Goal: Task Accomplishment & Management: Manage account settings

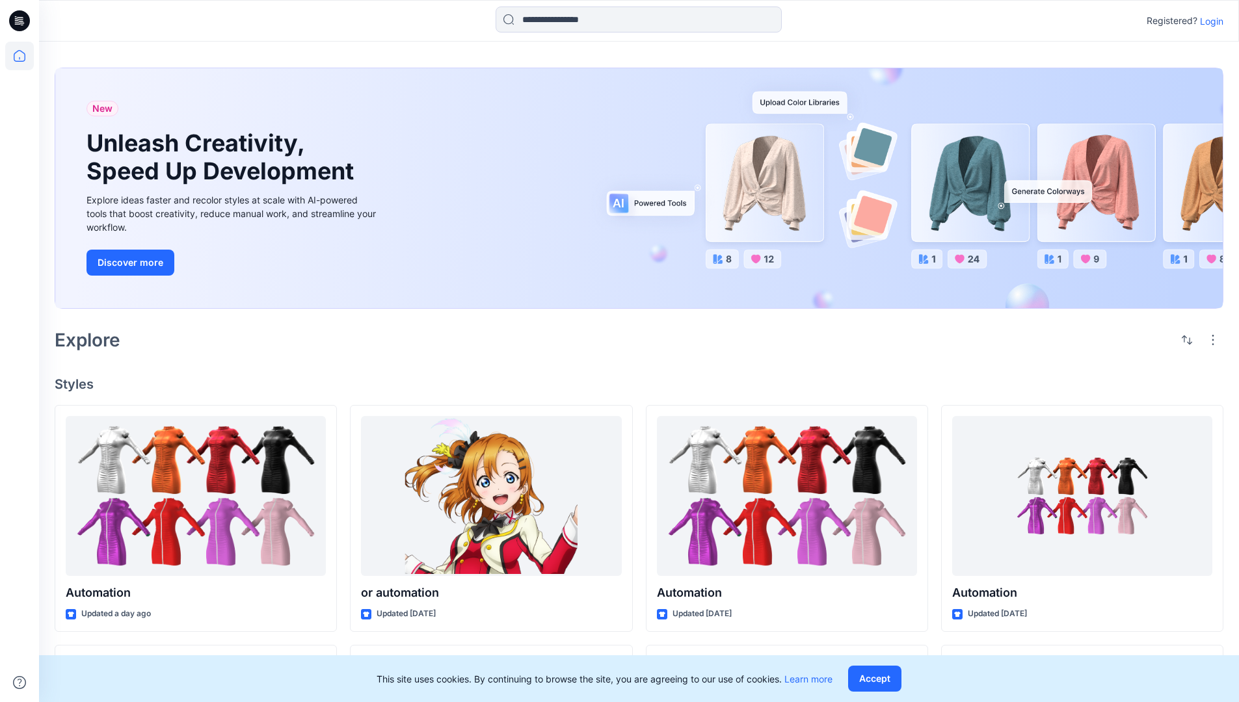
click at [1208, 21] on p "Login" at bounding box center [1211, 21] width 23 height 14
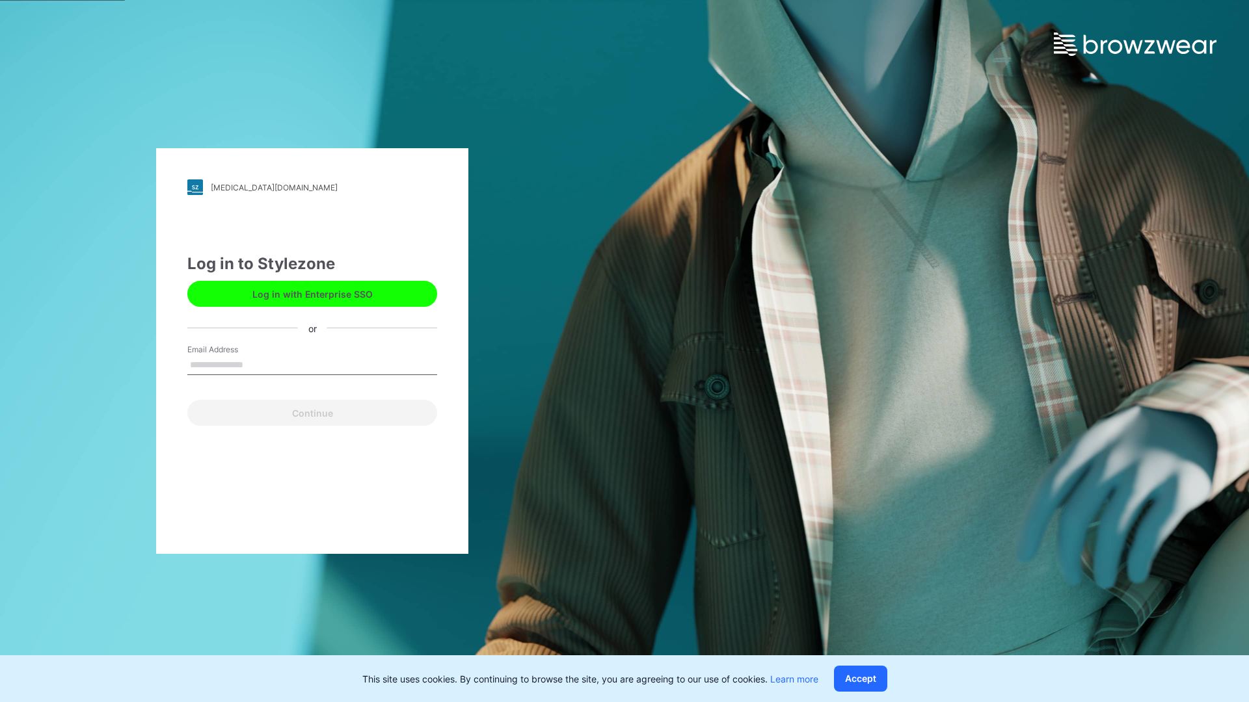
click at [257, 364] on input "Email Address" at bounding box center [312, 366] width 250 height 20
type input "**********"
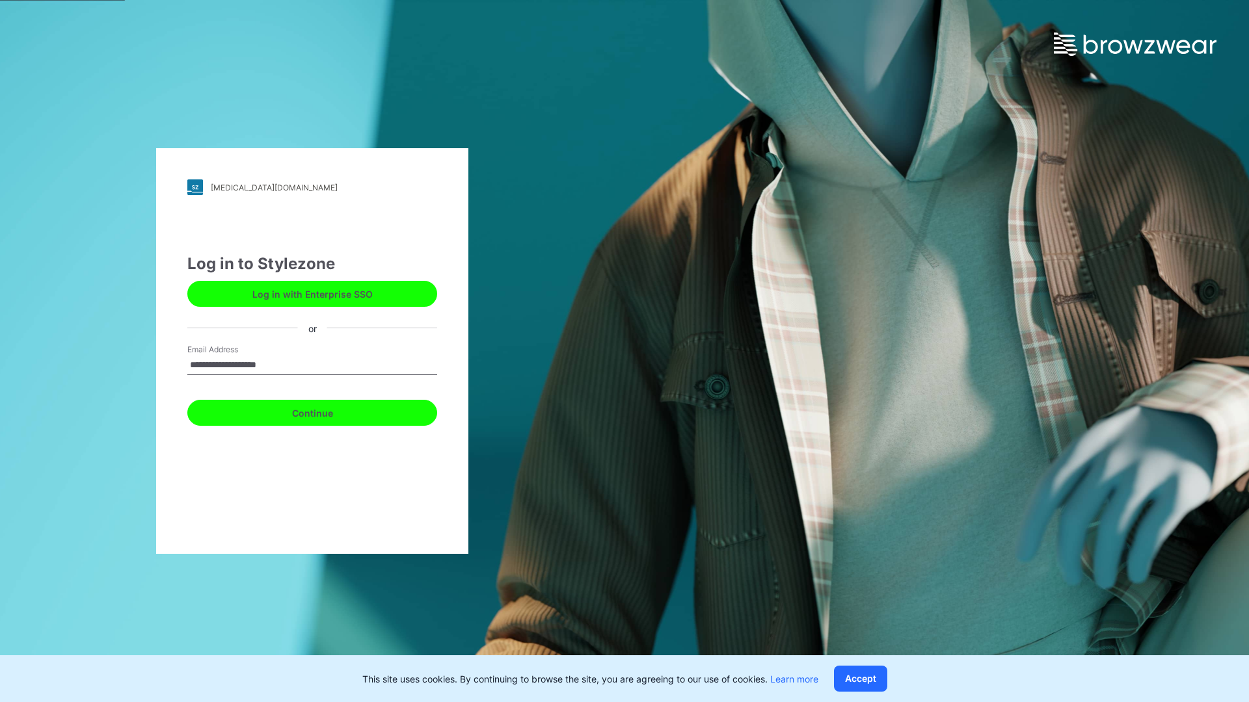
click at [326, 411] on button "Continue" at bounding box center [312, 413] width 250 height 26
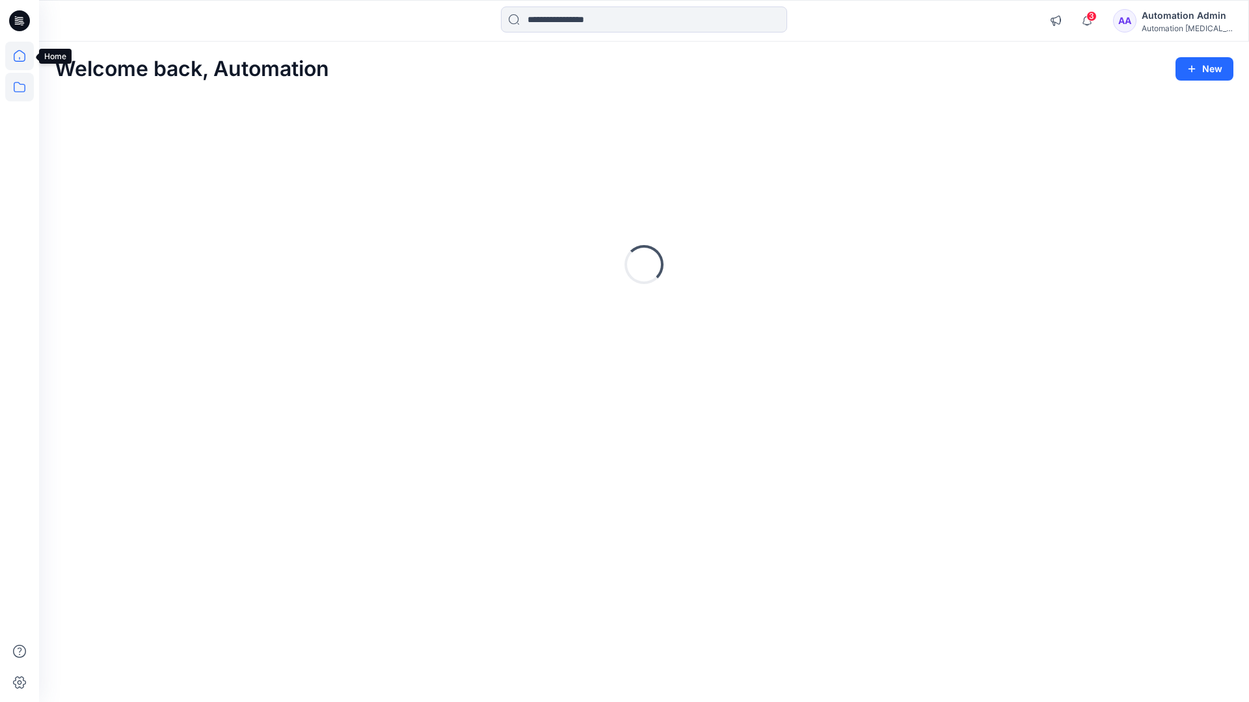
click at [22, 90] on icon at bounding box center [19, 87] width 29 height 29
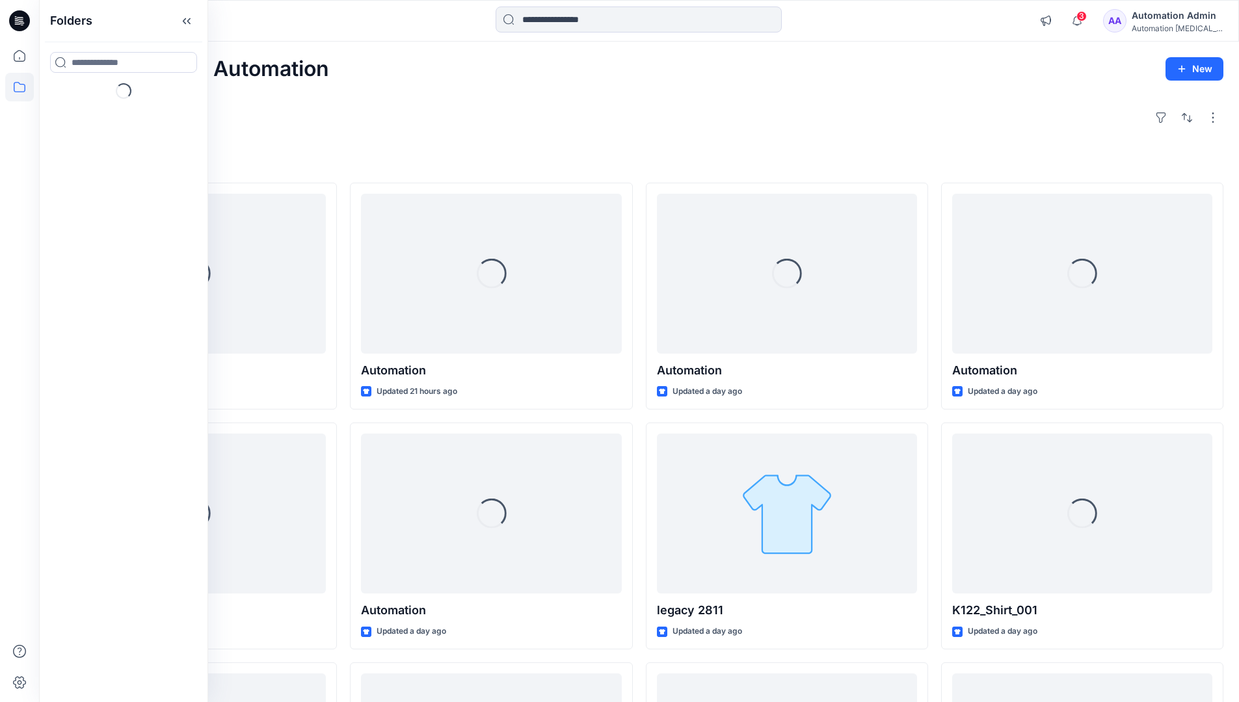
click at [457, 131] on div "Explore" at bounding box center [639, 117] width 1169 height 31
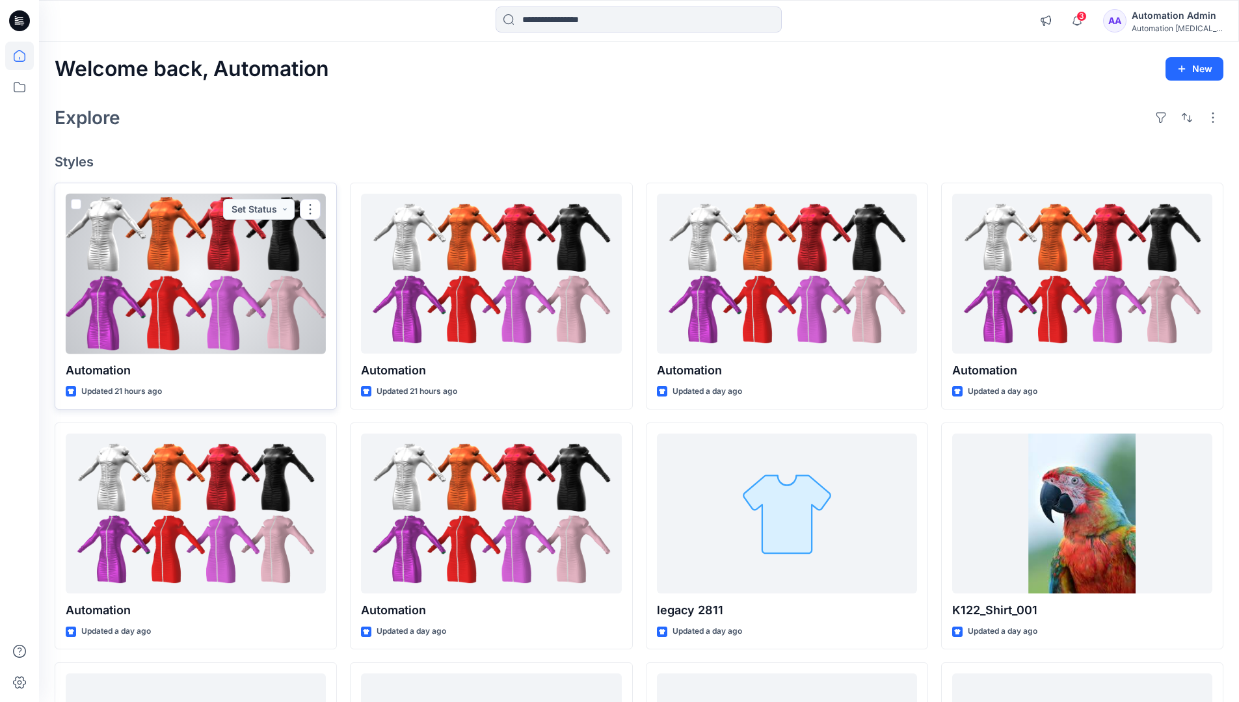
click at [78, 205] on span at bounding box center [76, 204] width 10 height 10
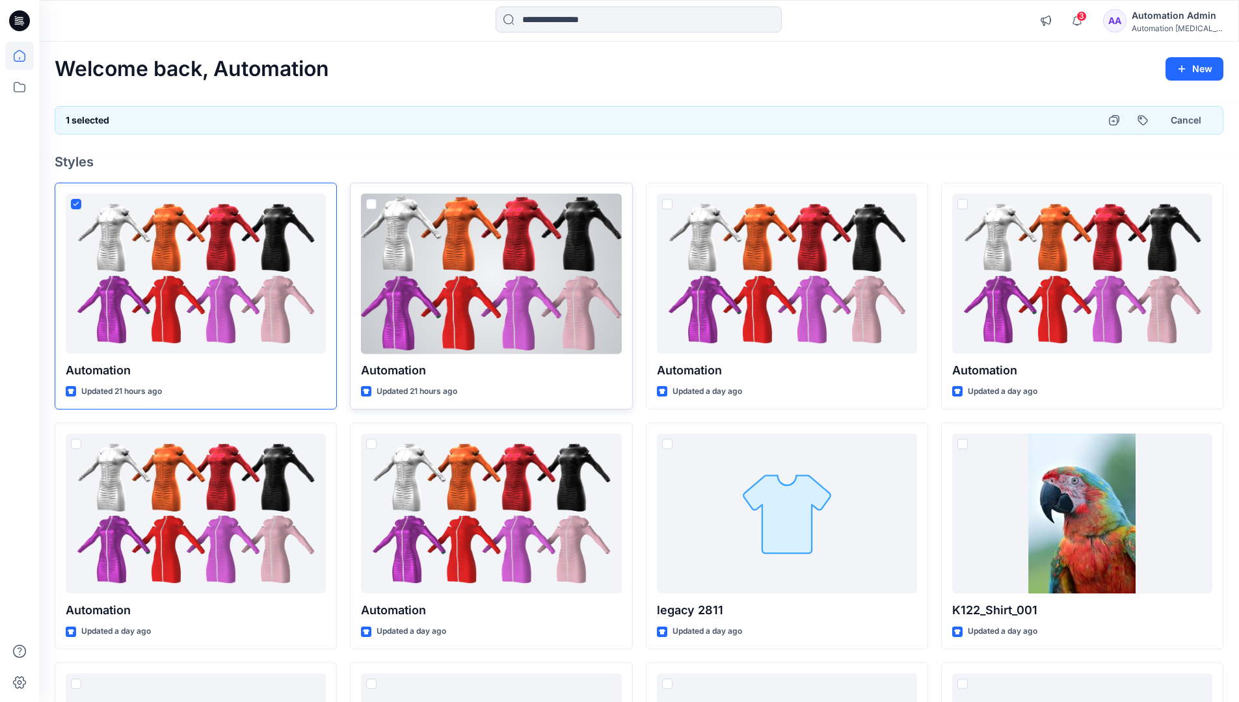
click at [373, 207] on span at bounding box center [371, 204] width 10 height 10
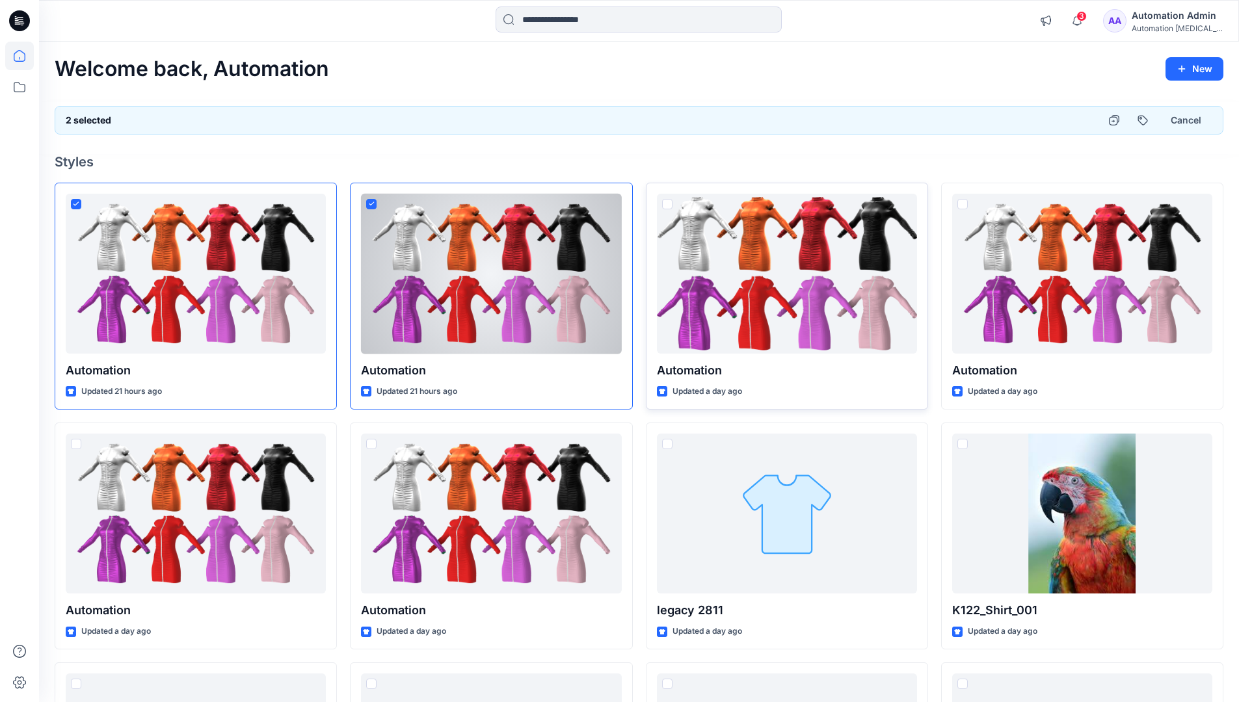
click at [668, 204] on span at bounding box center [667, 204] width 10 height 10
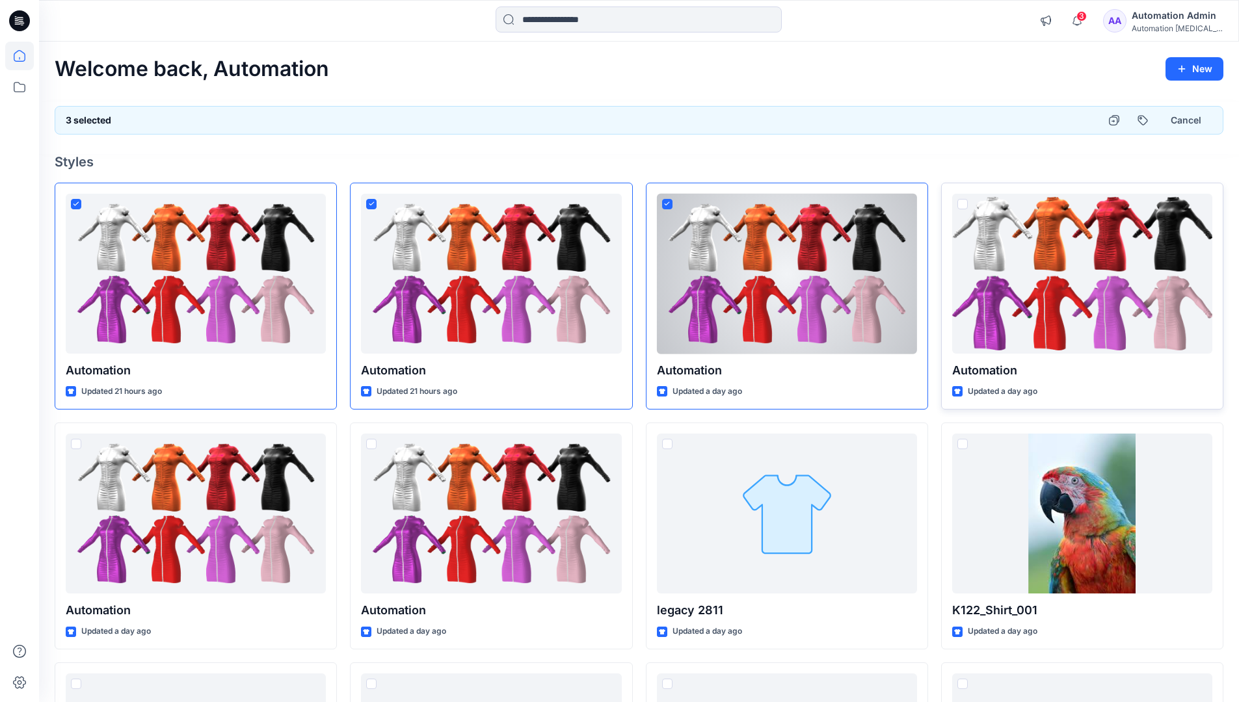
click at [962, 203] on span at bounding box center [962, 204] width 10 height 10
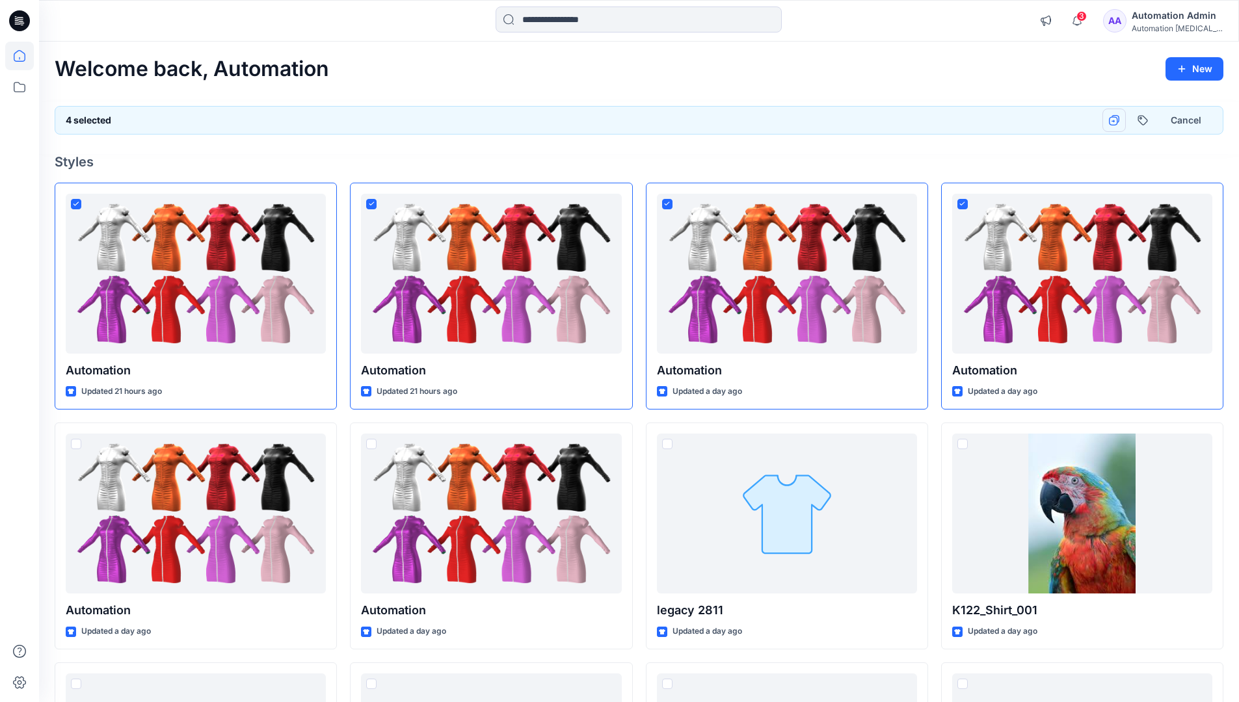
click at [1114, 120] on icon "button" at bounding box center [1114, 120] width 10 height 10
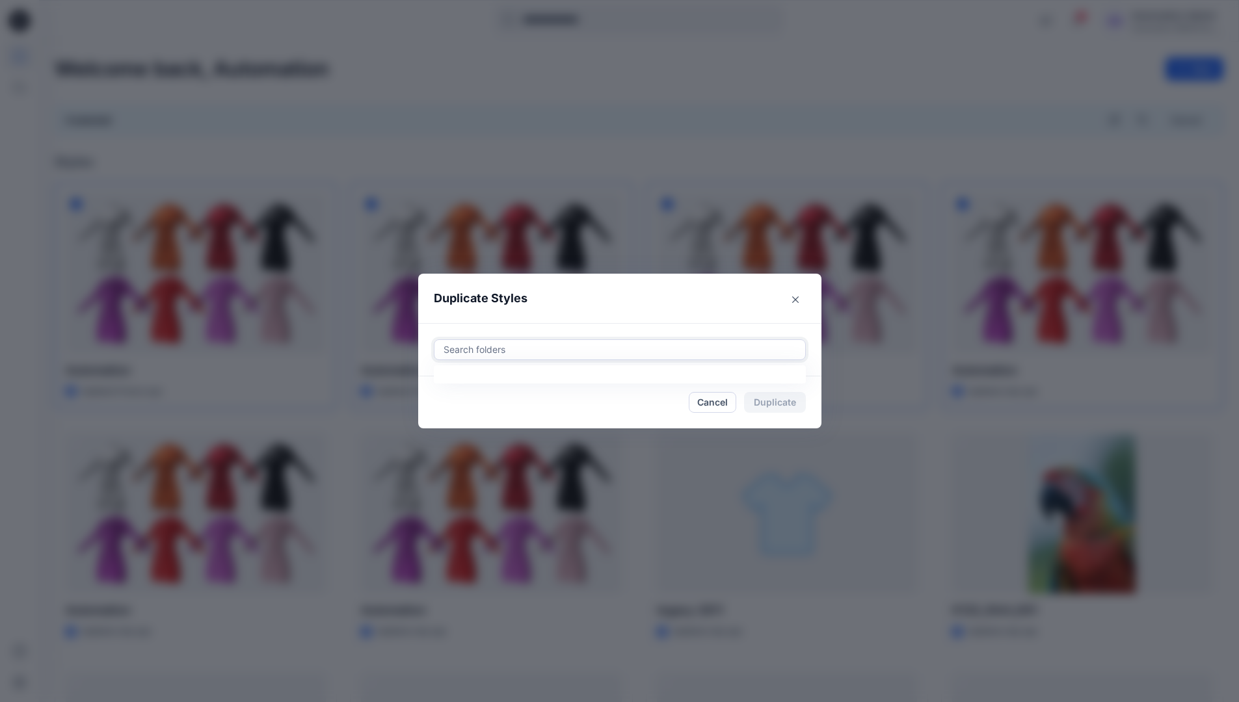
click at [499, 343] on div at bounding box center [619, 350] width 355 height 16
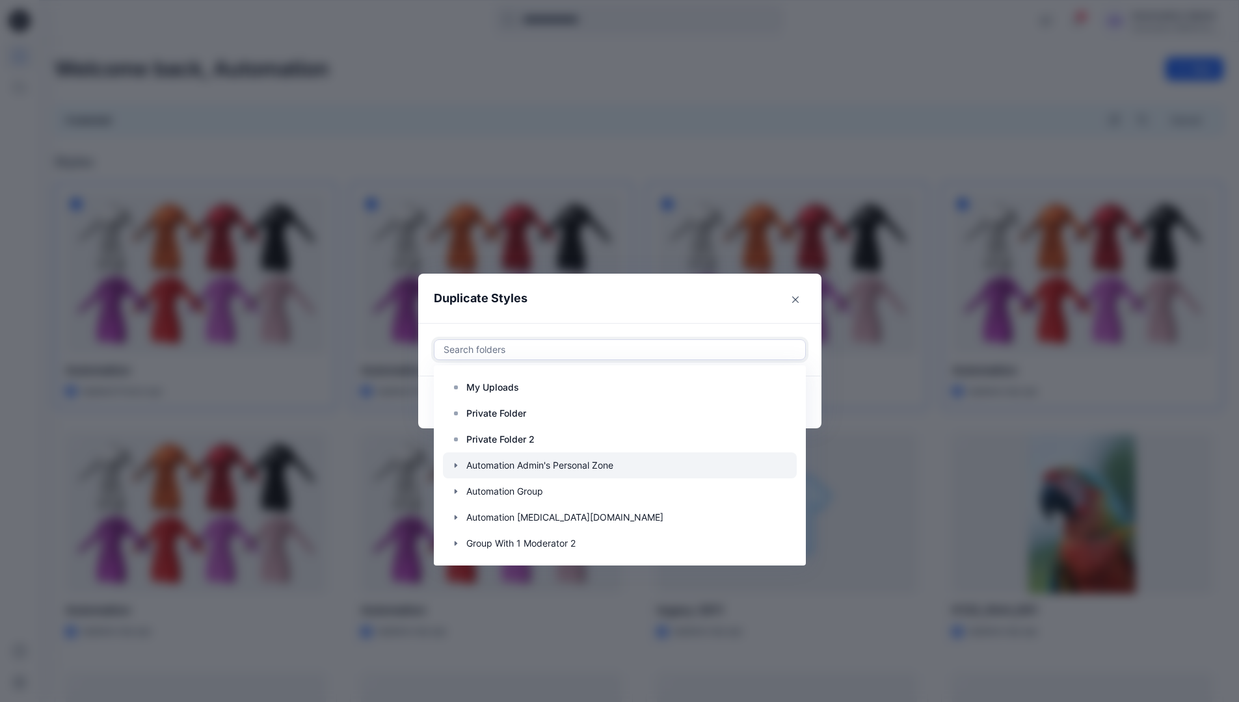
click at [461, 463] on icon "button" at bounding box center [456, 465] width 10 height 10
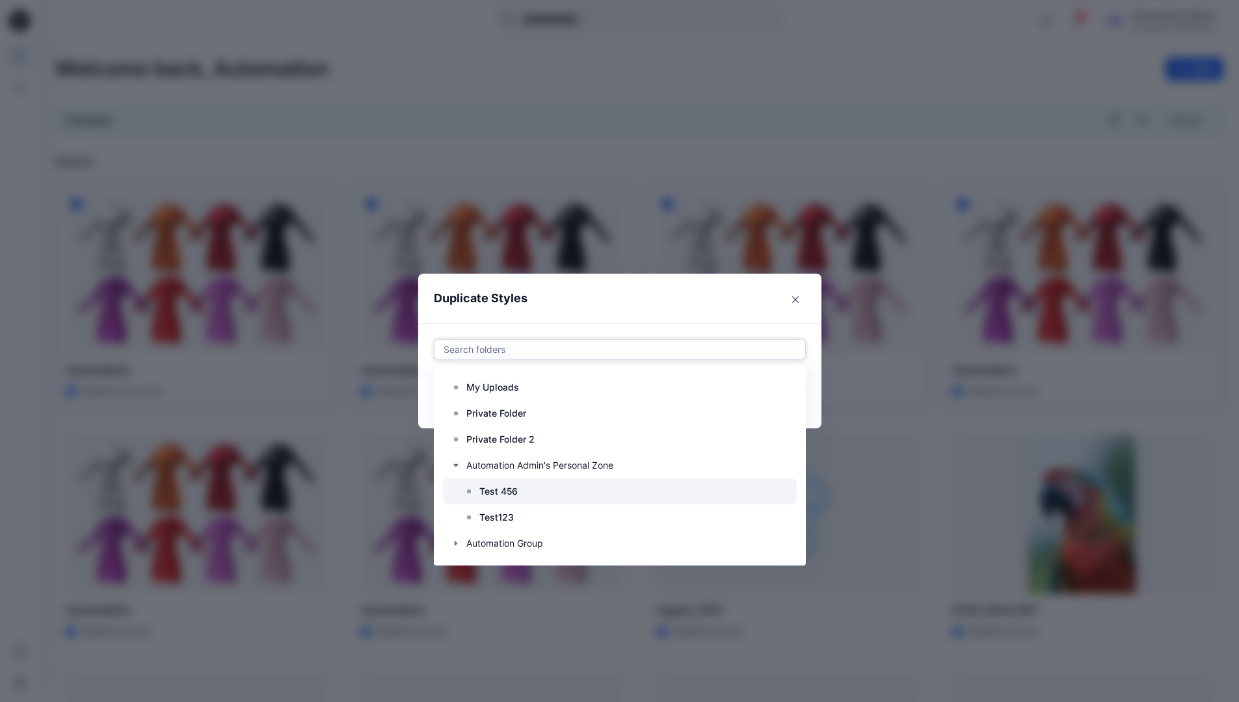
click at [499, 488] on p "Test 456" at bounding box center [498, 492] width 38 height 16
click at [658, 298] on header "Duplicate Styles" at bounding box center [606, 298] width 377 height 49
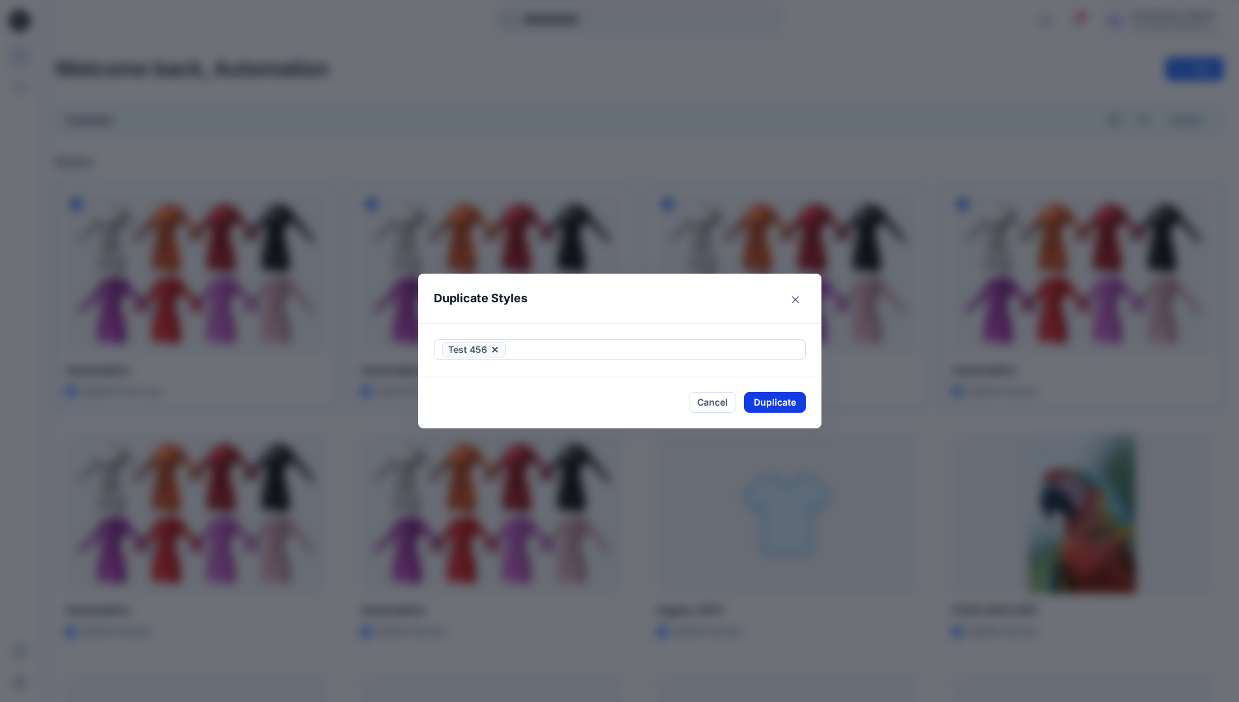
click at [782, 408] on button "Duplicate" at bounding box center [775, 402] width 62 height 21
click at [791, 403] on button "Close" at bounding box center [784, 402] width 42 height 21
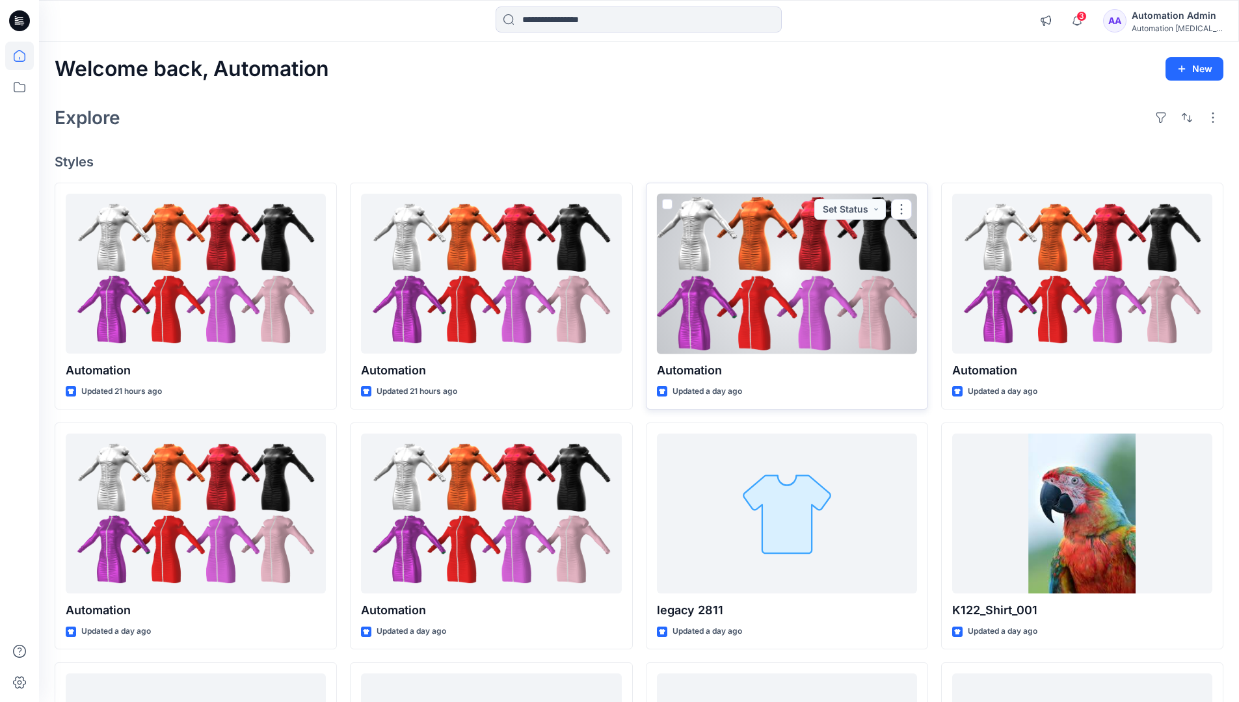
click at [663, 205] on span at bounding box center [667, 204] width 10 height 10
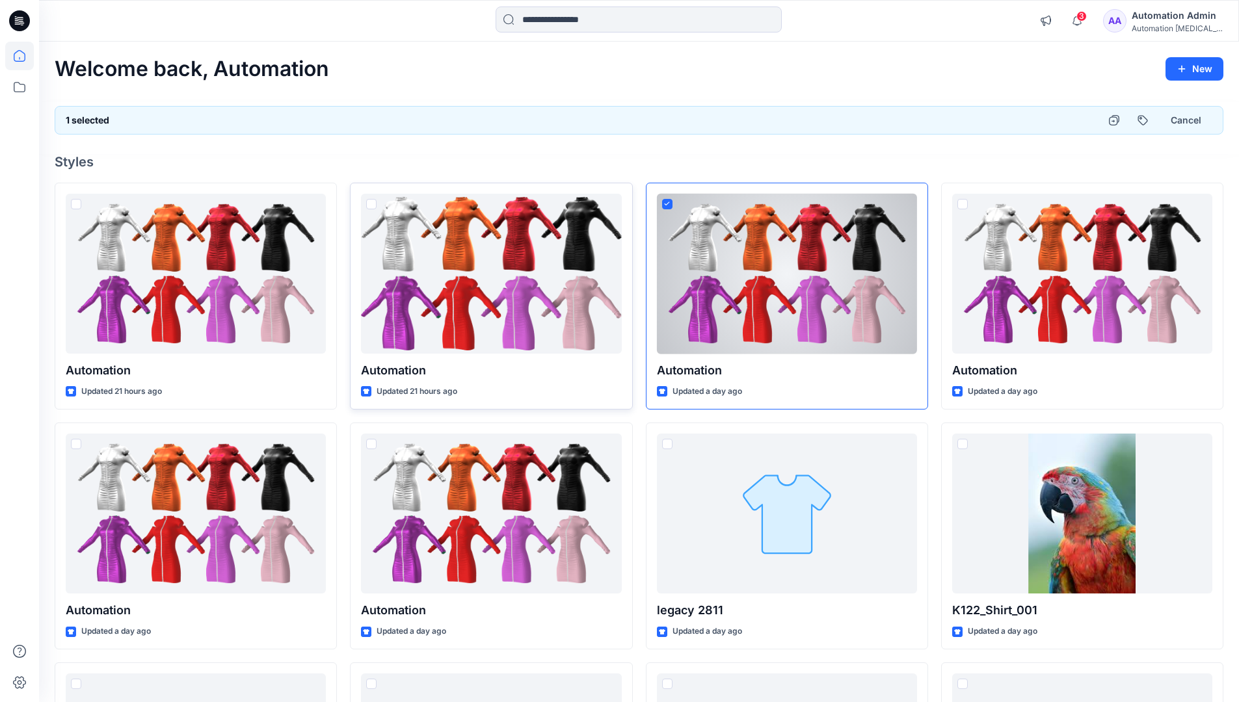
click at [374, 207] on span at bounding box center [371, 204] width 10 height 10
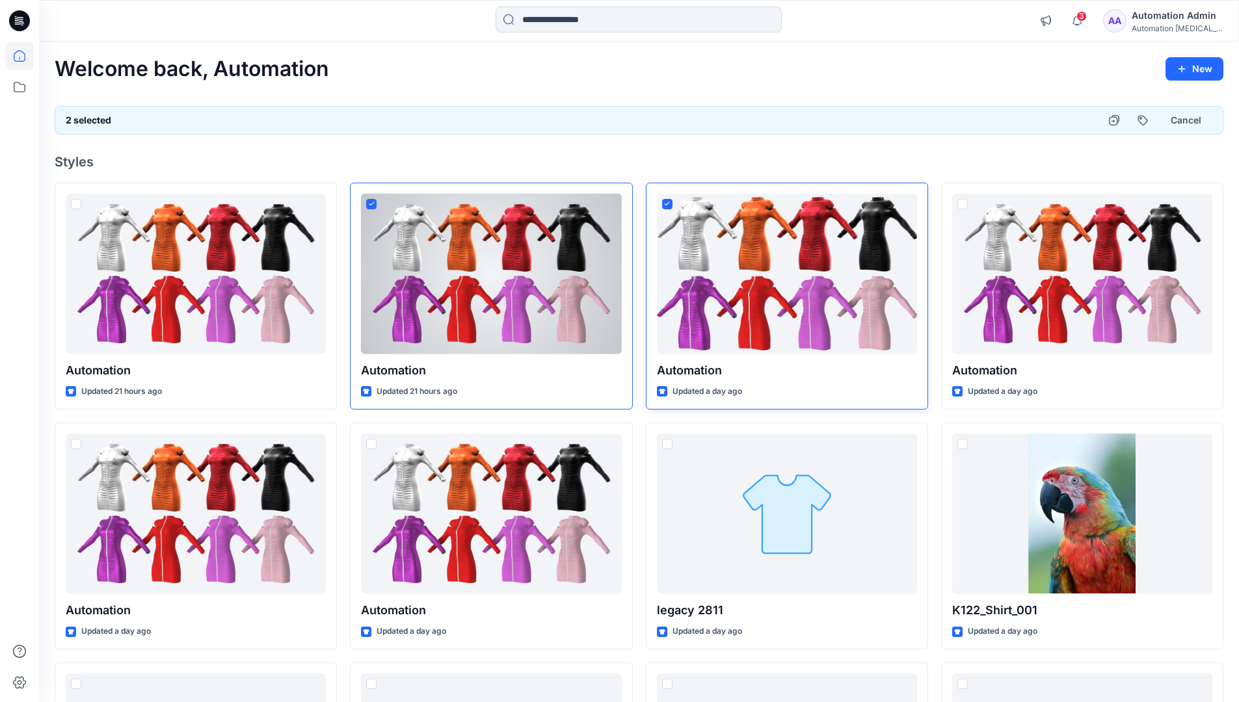
click at [667, 205] on icon at bounding box center [667, 204] width 6 height 5
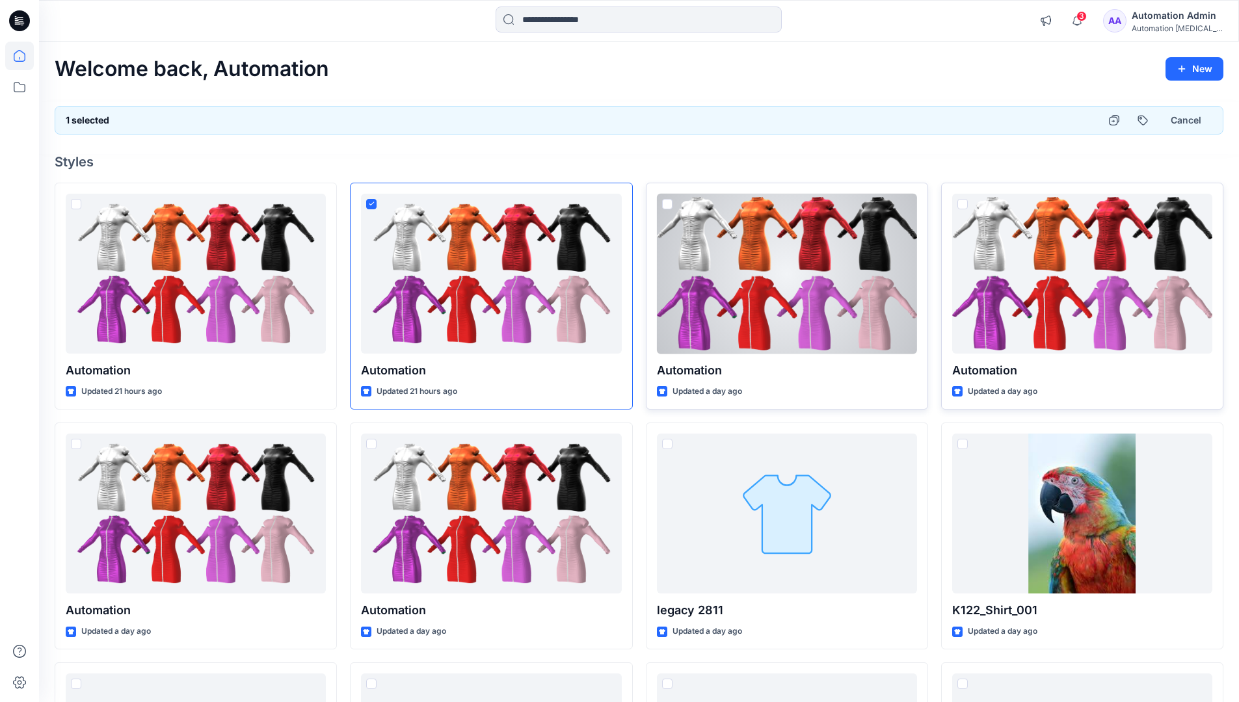
click at [962, 205] on span at bounding box center [962, 204] width 10 height 10
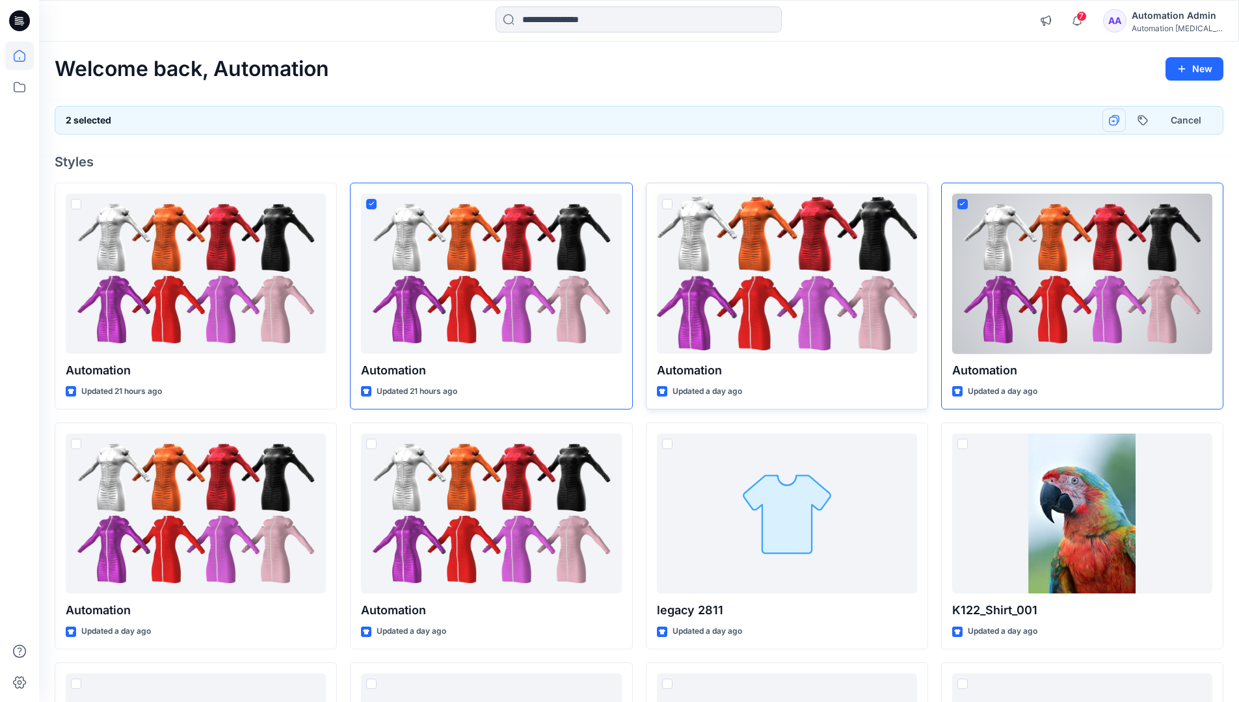
click at [1118, 120] on icon "button" at bounding box center [1114, 120] width 10 height 10
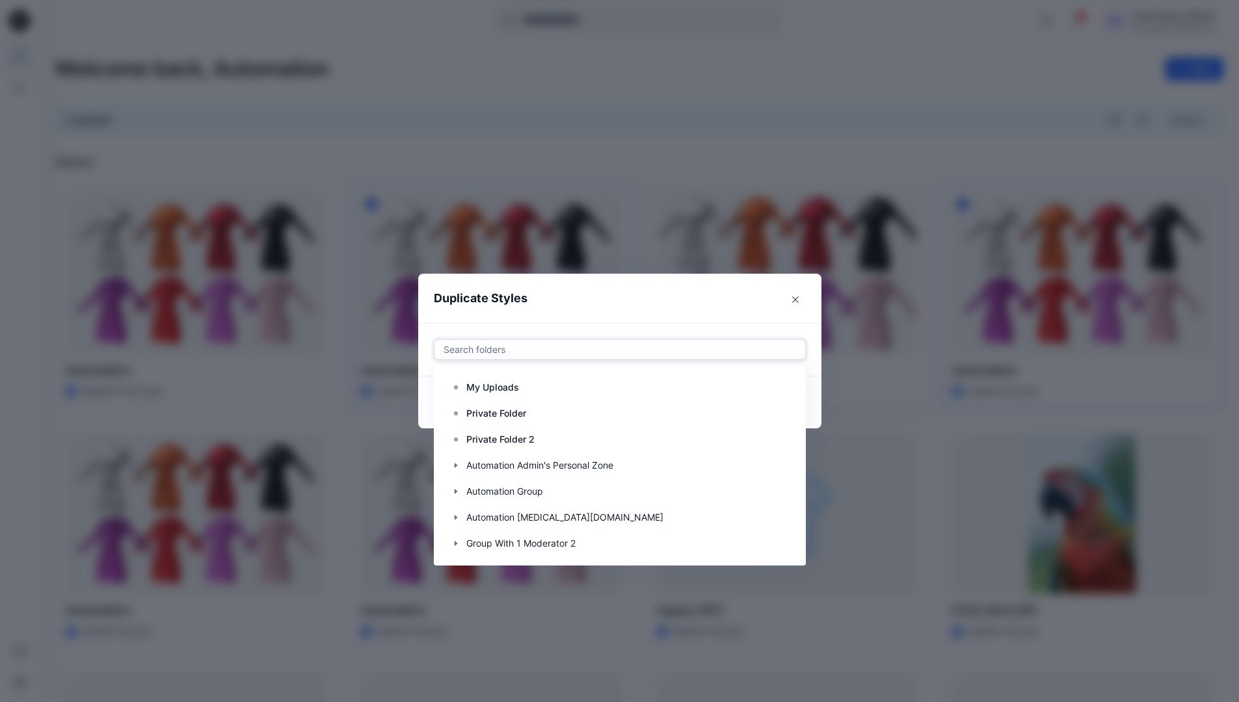
click at [546, 352] on div at bounding box center [619, 350] width 355 height 16
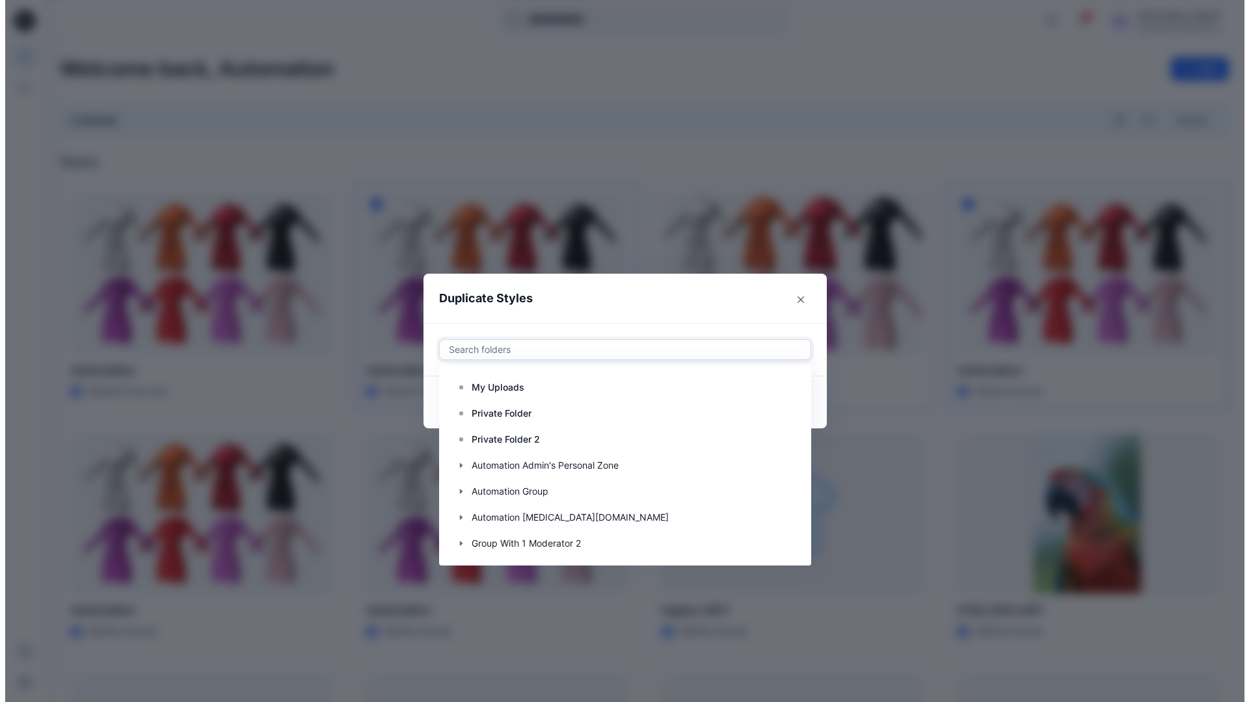
scroll to position [130, 0]
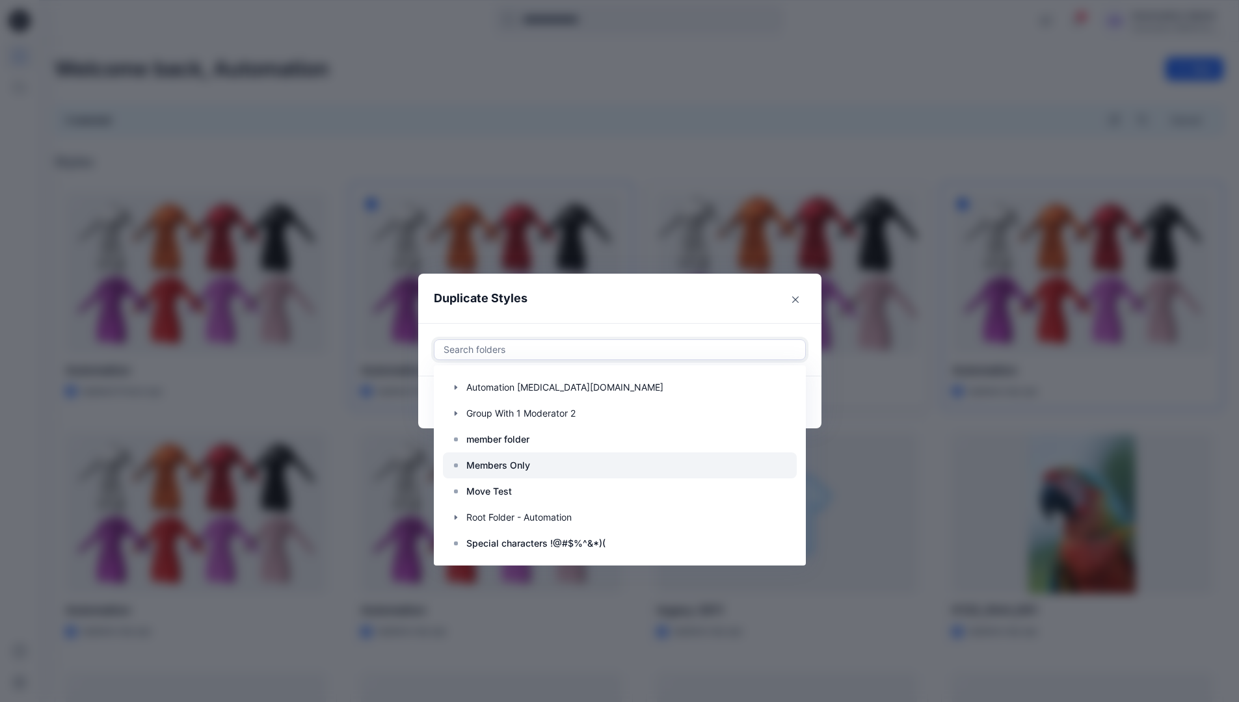
click at [538, 465] on div at bounding box center [620, 466] width 354 height 26
click at [603, 300] on header "Duplicate Styles" at bounding box center [606, 298] width 377 height 49
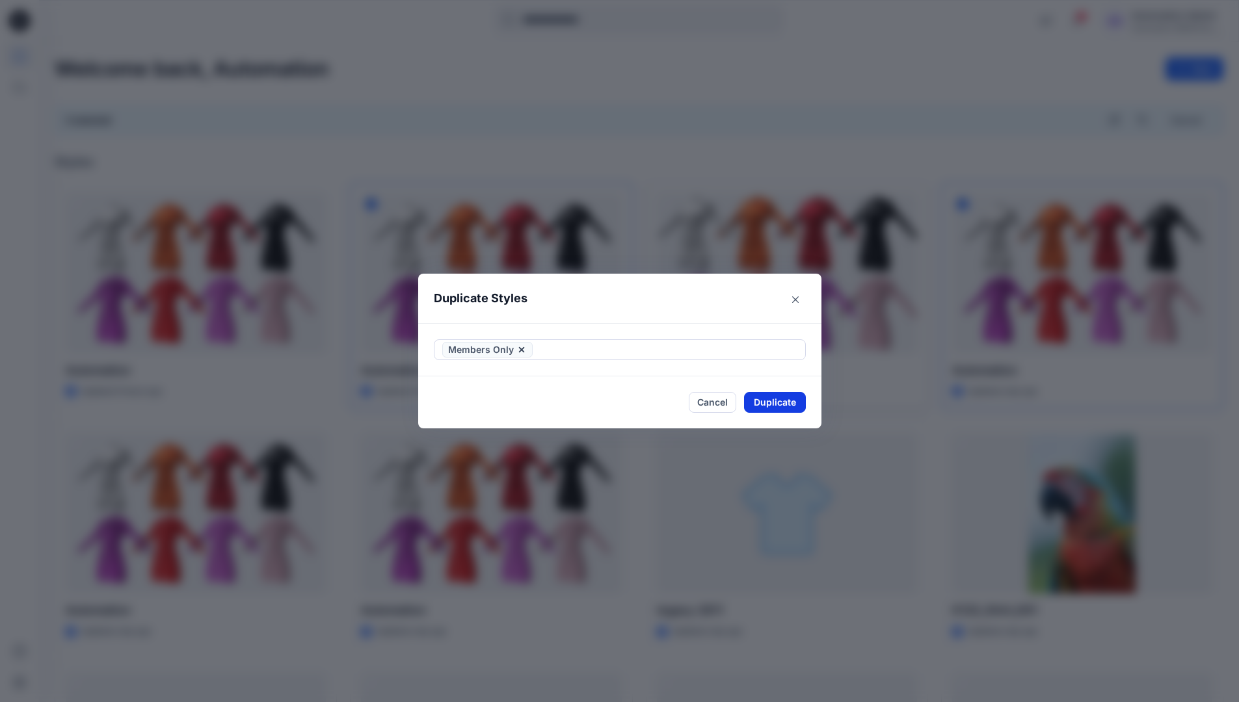
click at [771, 399] on button "Duplicate" at bounding box center [775, 402] width 62 height 21
click at [786, 399] on button "Close" at bounding box center [784, 402] width 42 height 21
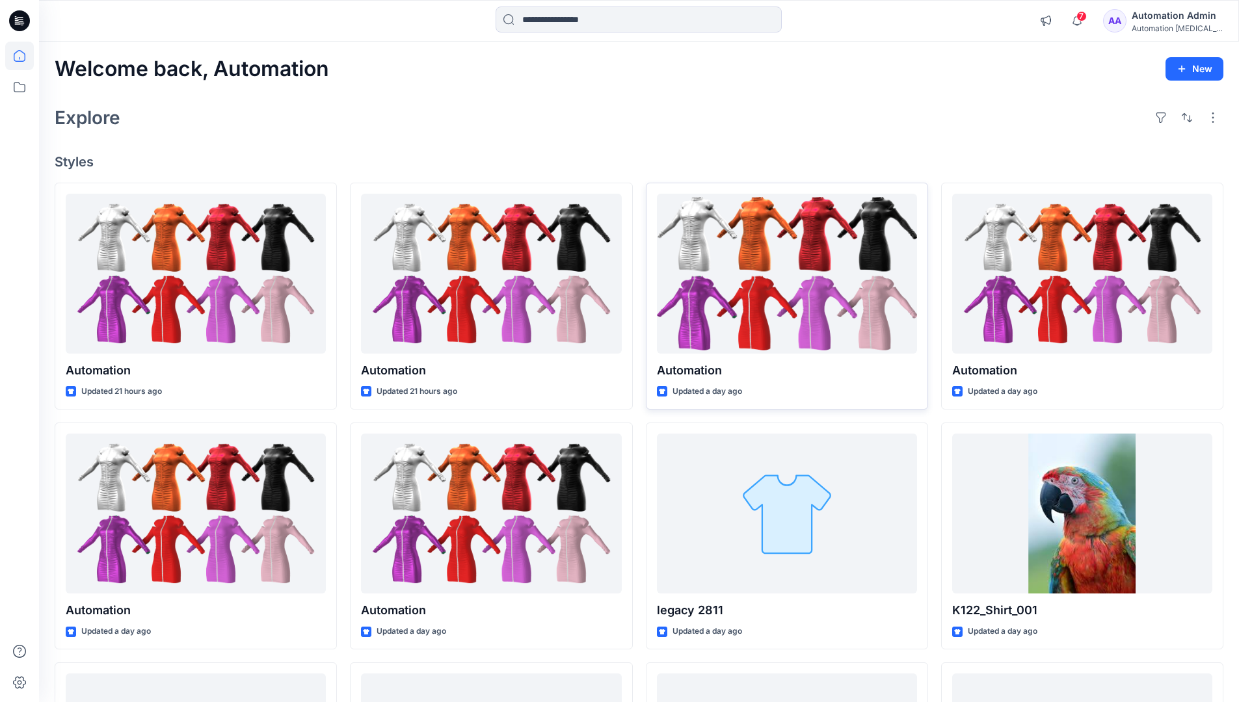
click at [1172, 11] on div "Automation Admin" at bounding box center [1176, 16] width 91 height 16
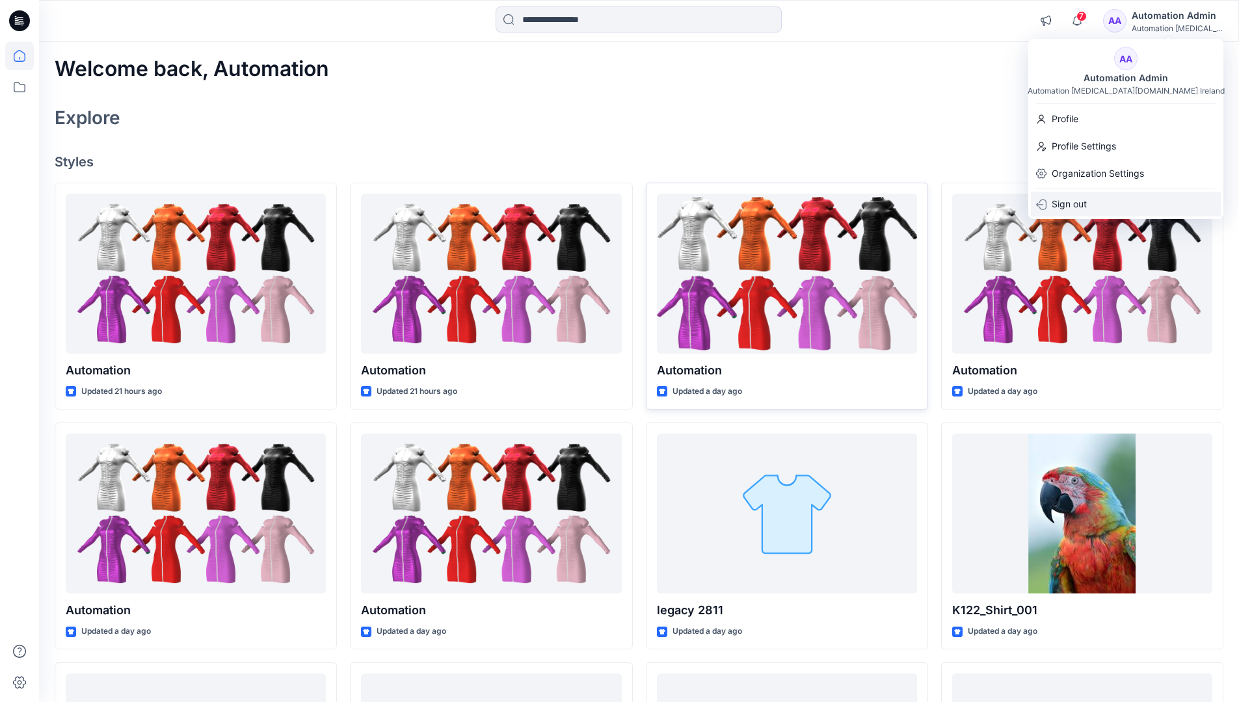
click at [1083, 200] on p "Sign out" at bounding box center [1069, 204] width 35 height 25
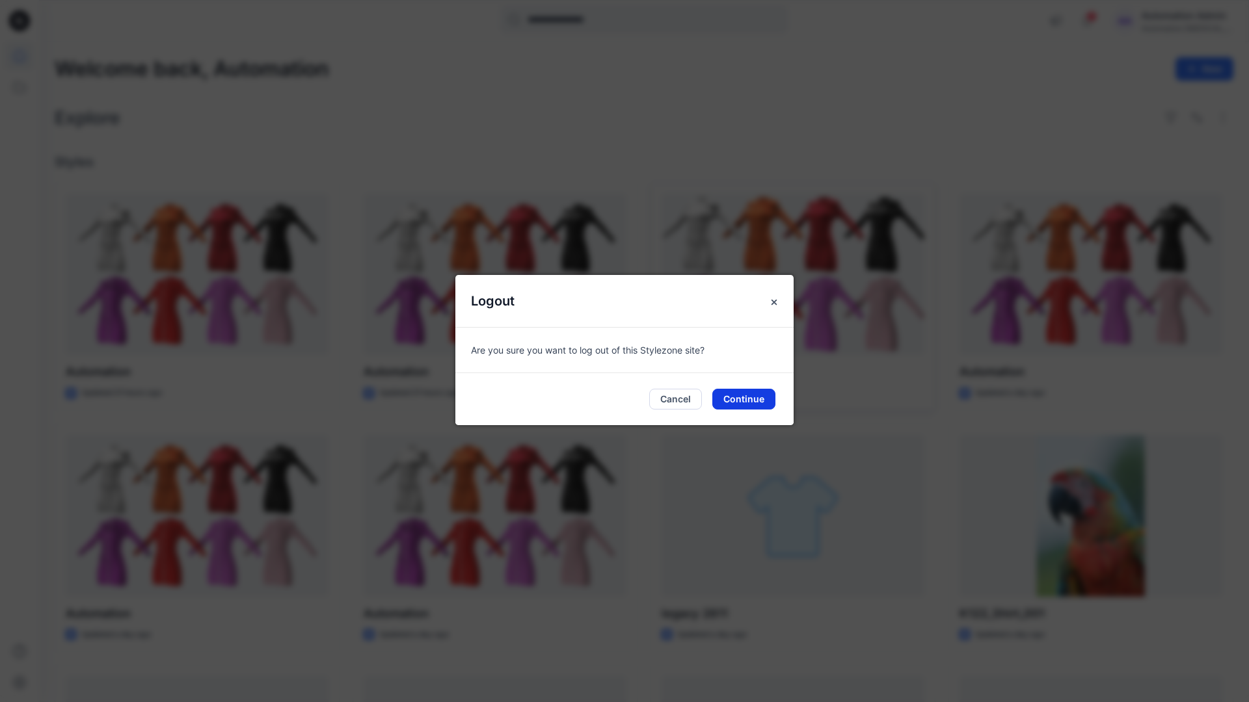
click at [746, 389] on button "Continue" at bounding box center [743, 399] width 63 height 21
